Goal: Find specific page/section: Find specific page/section

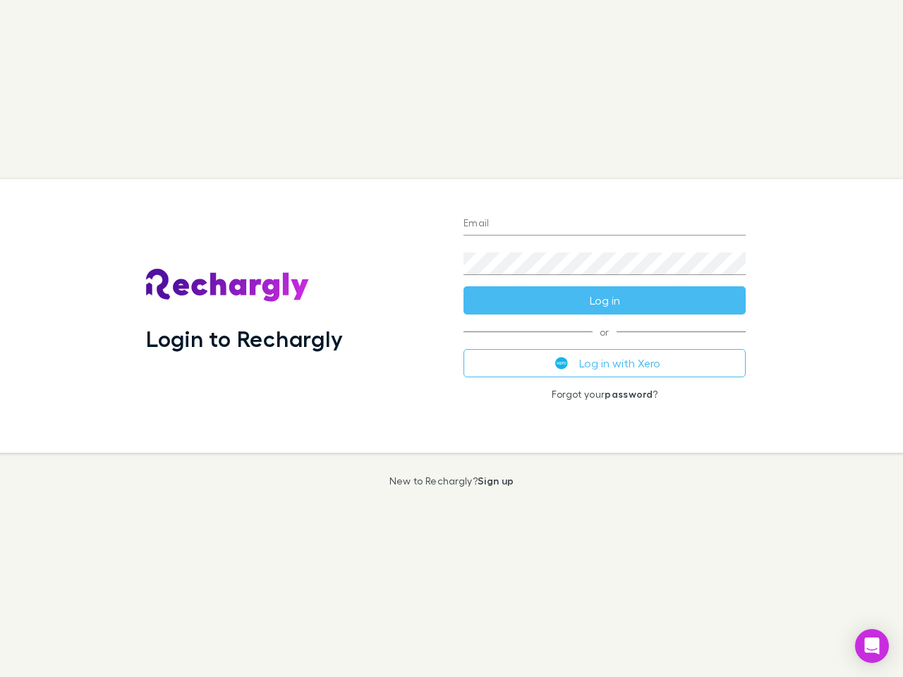
click at [451, 338] on div "Login to Rechargly" at bounding box center [293, 316] width 317 height 274
click at [604, 224] on input "Email" at bounding box center [604, 224] width 282 height 23
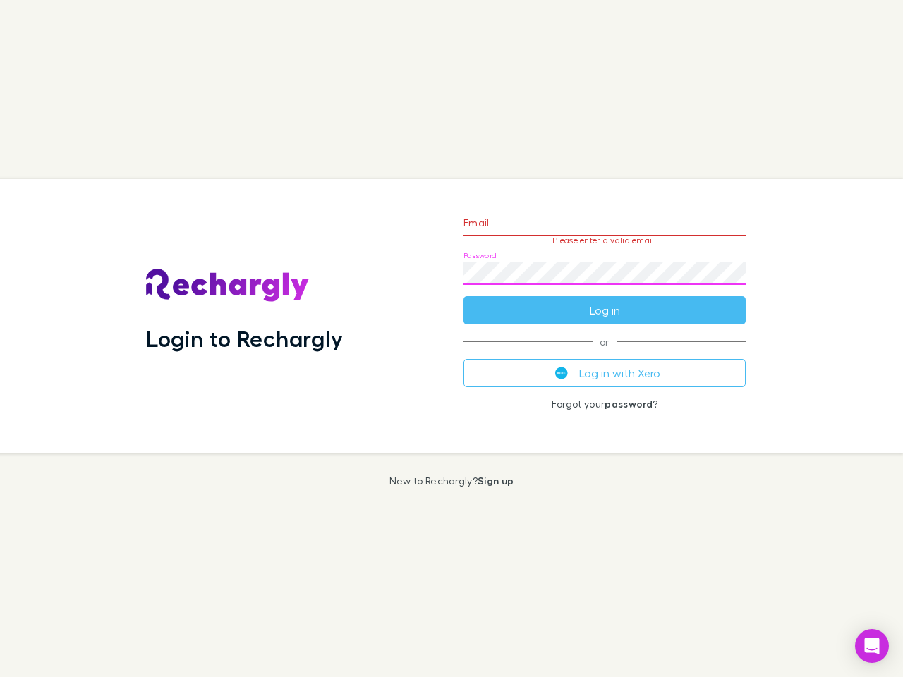
click at [604, 300] on form "Email Please enter a valid email. Password Log in" at bounding box center [604, 263] width 282 height 123
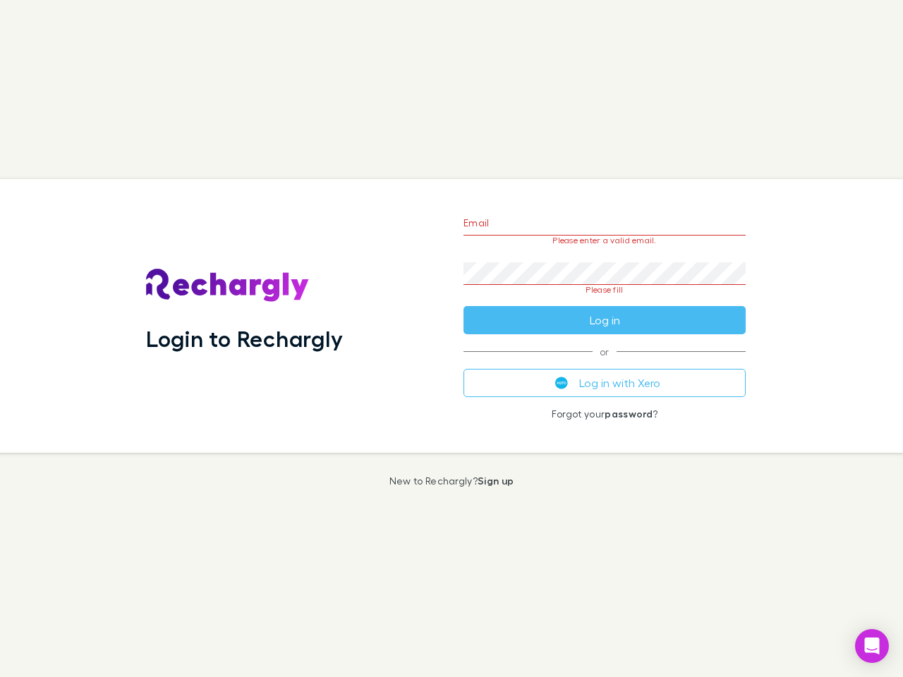
click at [604, 363] on div "Email Please enter a valid email. Password Please fill Log in or Log in with Xe…" at bounding box center [604, 316] width 305 height 274
click at [872, 646] on icon "Open Intercom Messenger" at bounding box center [872, 645] width 15 height 17
